Goal: Task Accomplishment & Management: Manage account settings

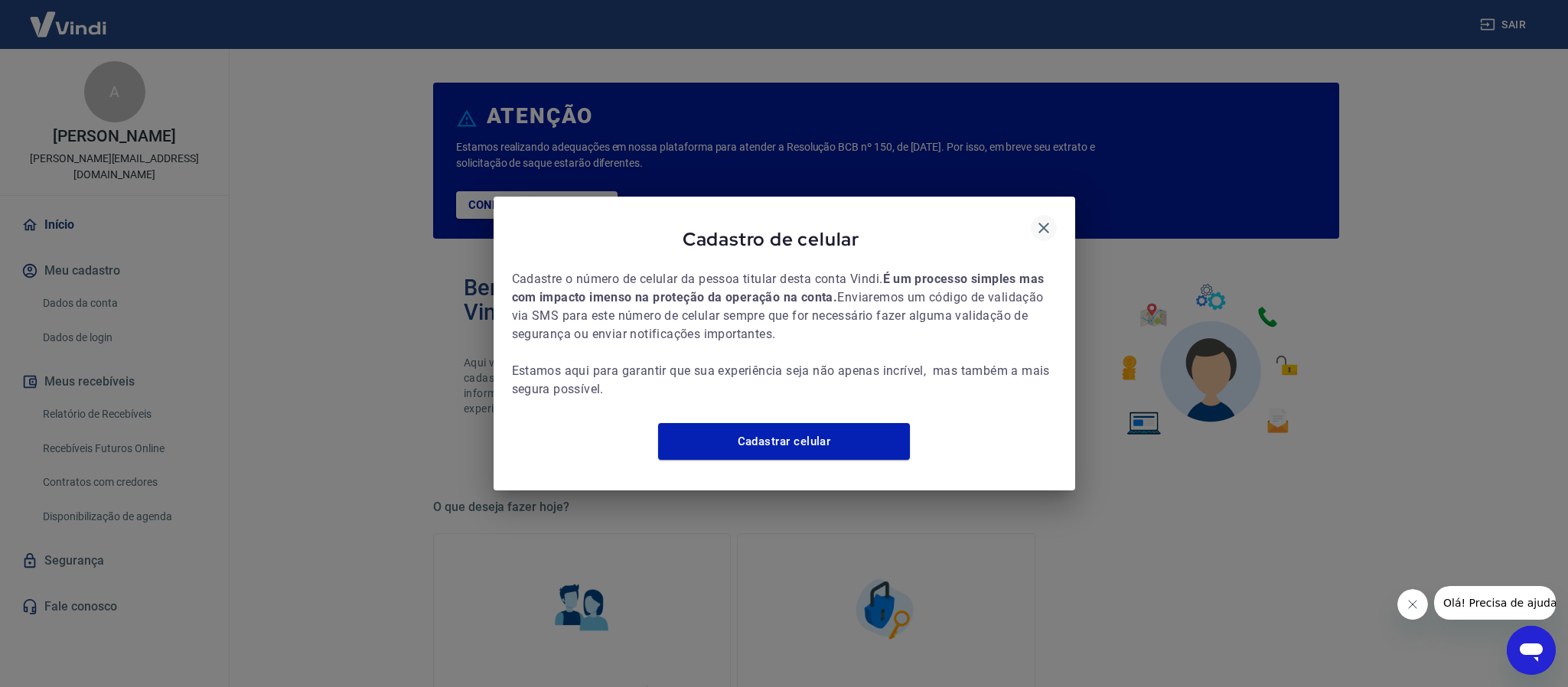
click at [1042, 219] on icon "button" at bounding box center [1044, 229] width 19 height 19
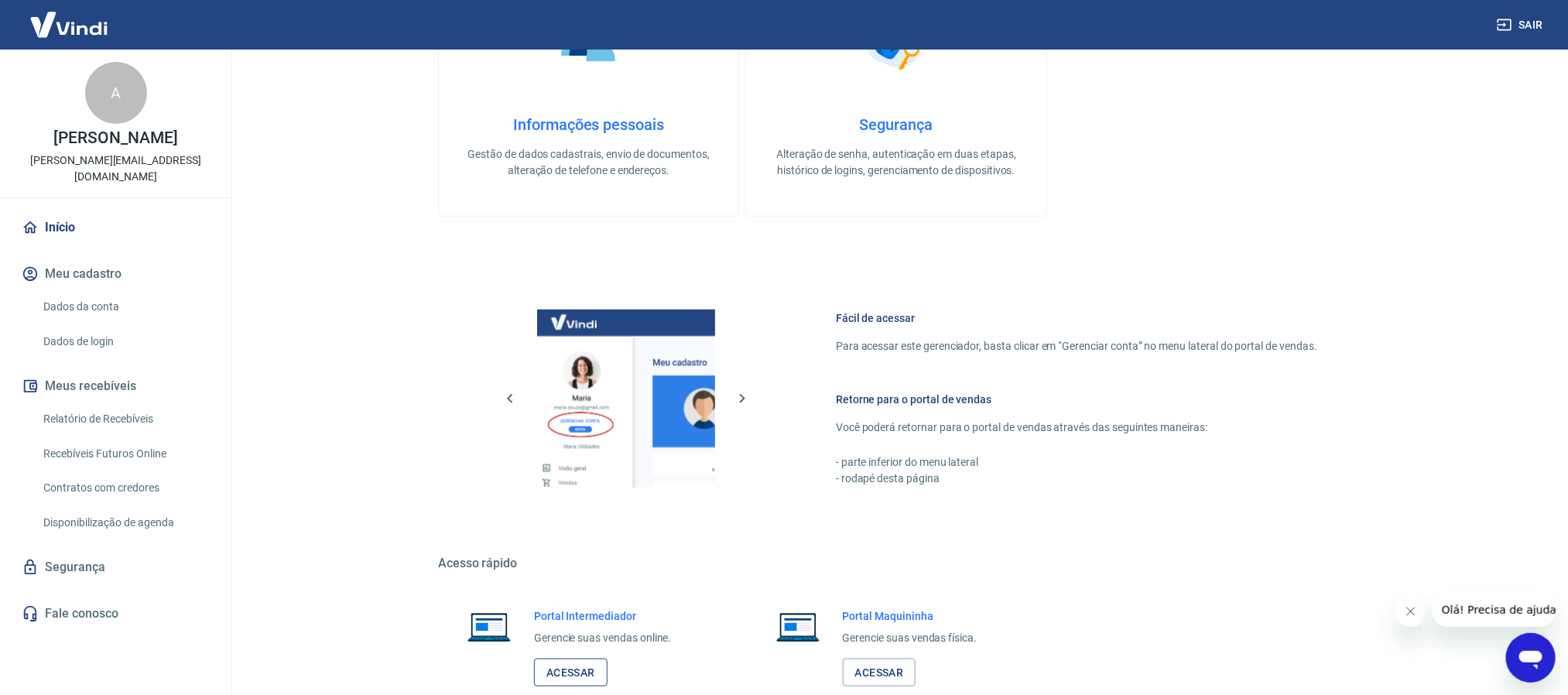
scroll to position [673, 0]
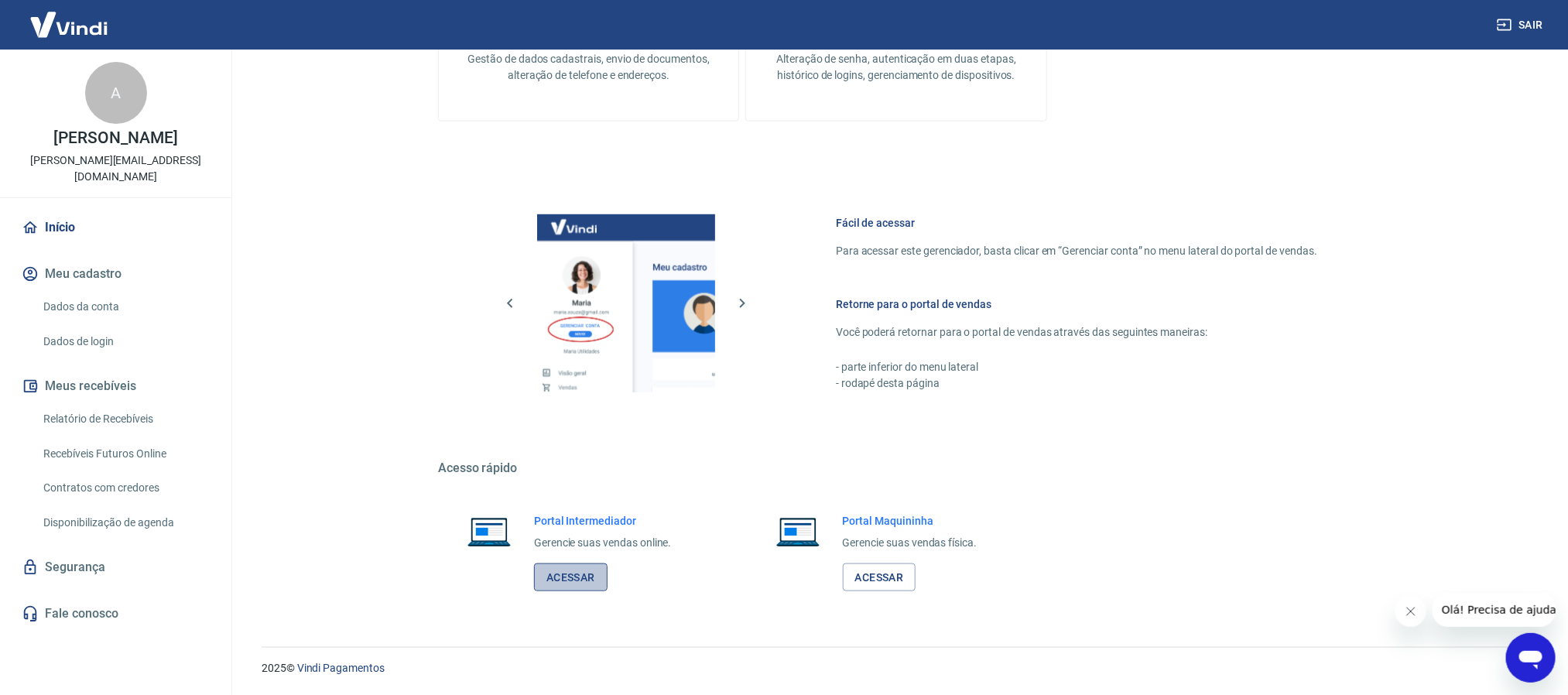
click at [566, 578] on link "Acessar" at bounding box center [570, 578] width 73 height 29
